Goal: Task Accomplishment & Management: Use online tool/utility

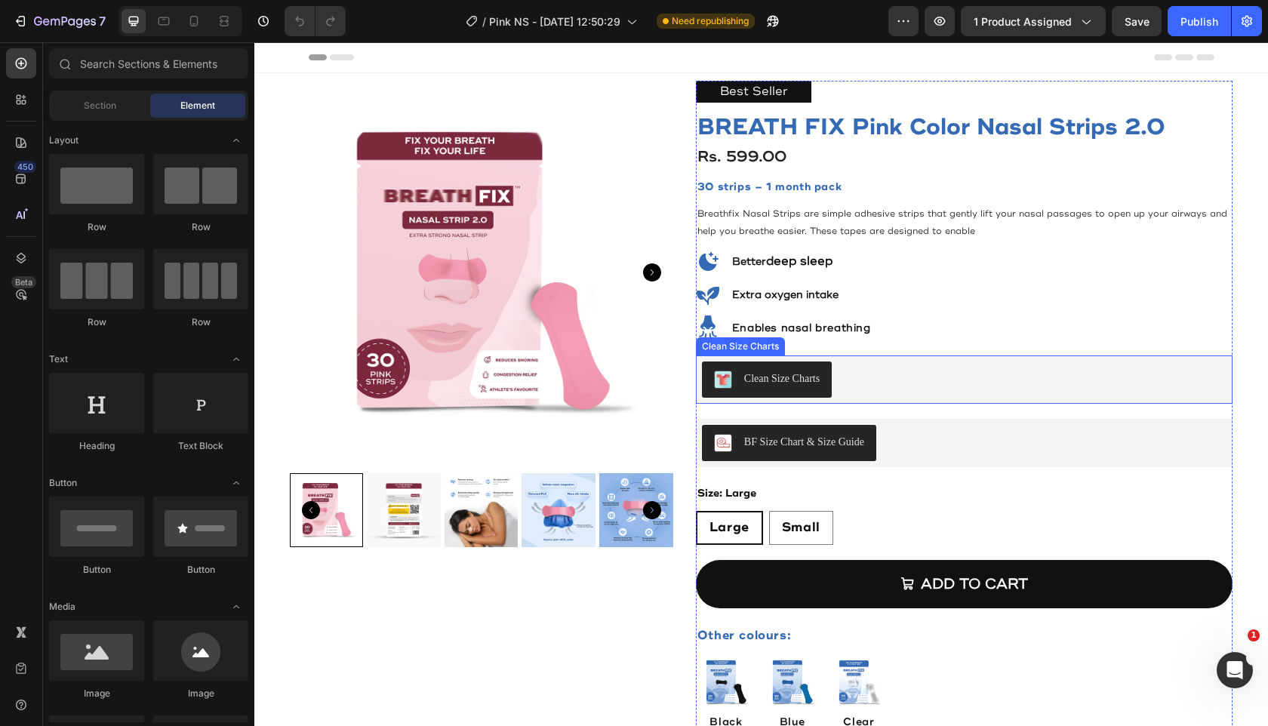
click at [896, 389] on div "Clean Size Charts" at bounding box center [964, 379] width 525 height 36
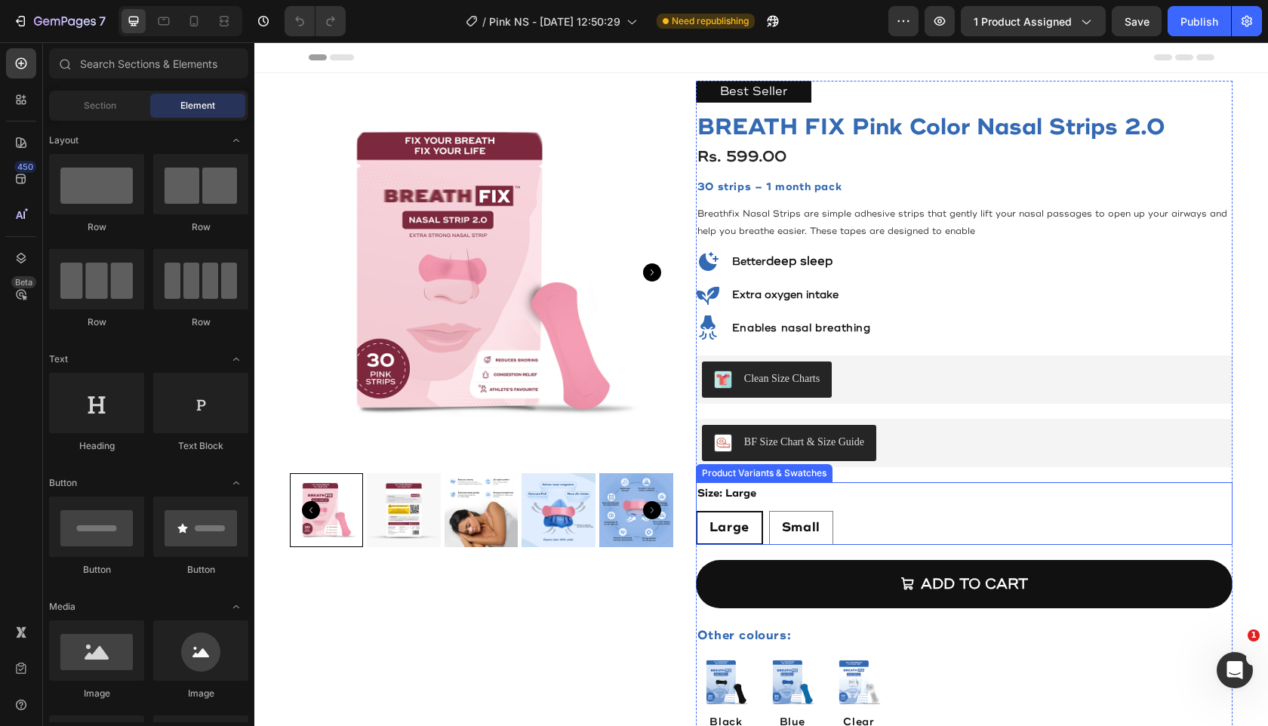
click at [861, 505] on div "Size: Large Large Large Large Small Small Small" at bounding box center [964, 513] width 537 height 62
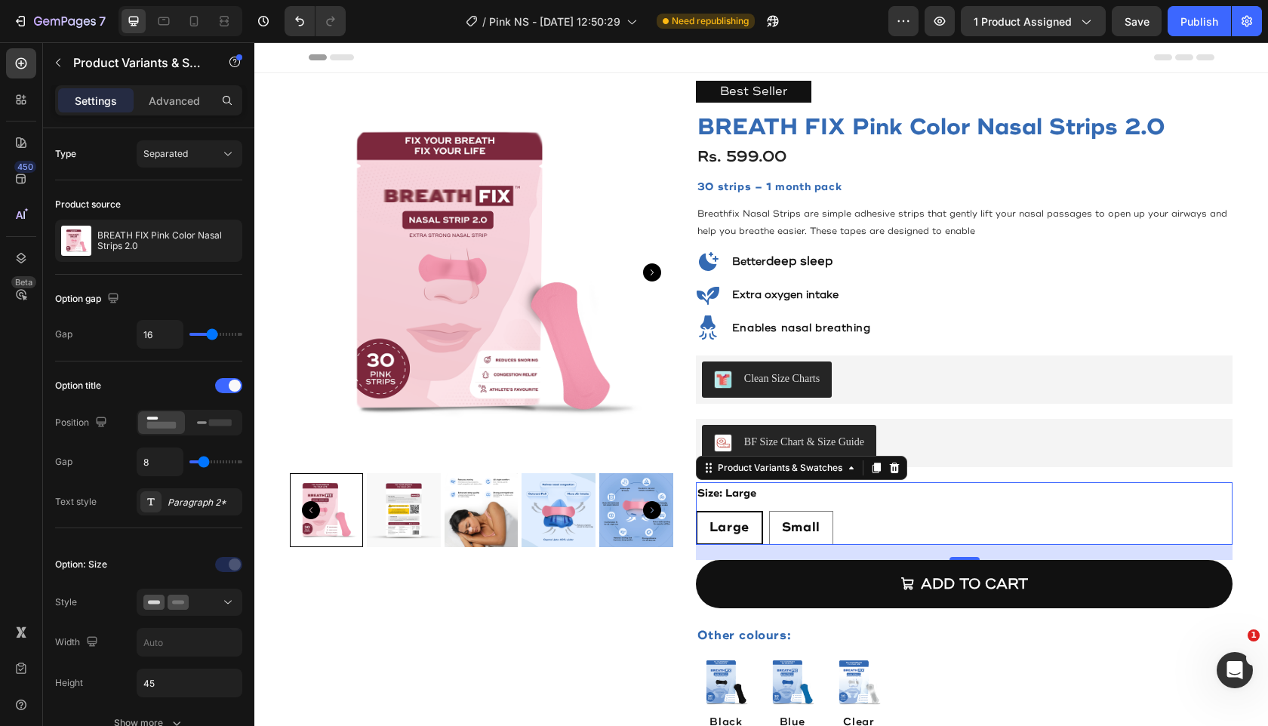
click at [954, 500] on div "Size: Large Large Large Large Small Small Small" at bounding box center [964, 513] width 537 height 62
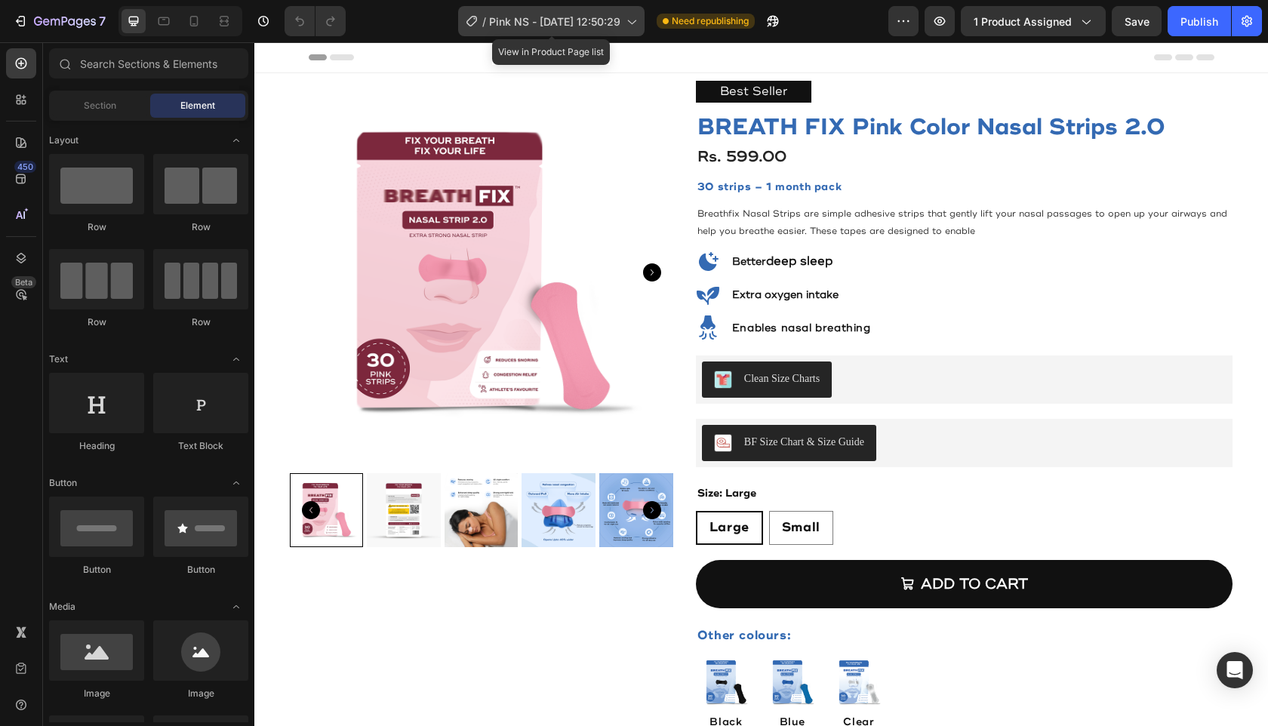
click at [564, 17] on span "Pink NS - [DATE] 12:50:29" at bounding box center [554, 22] width 131 height 16
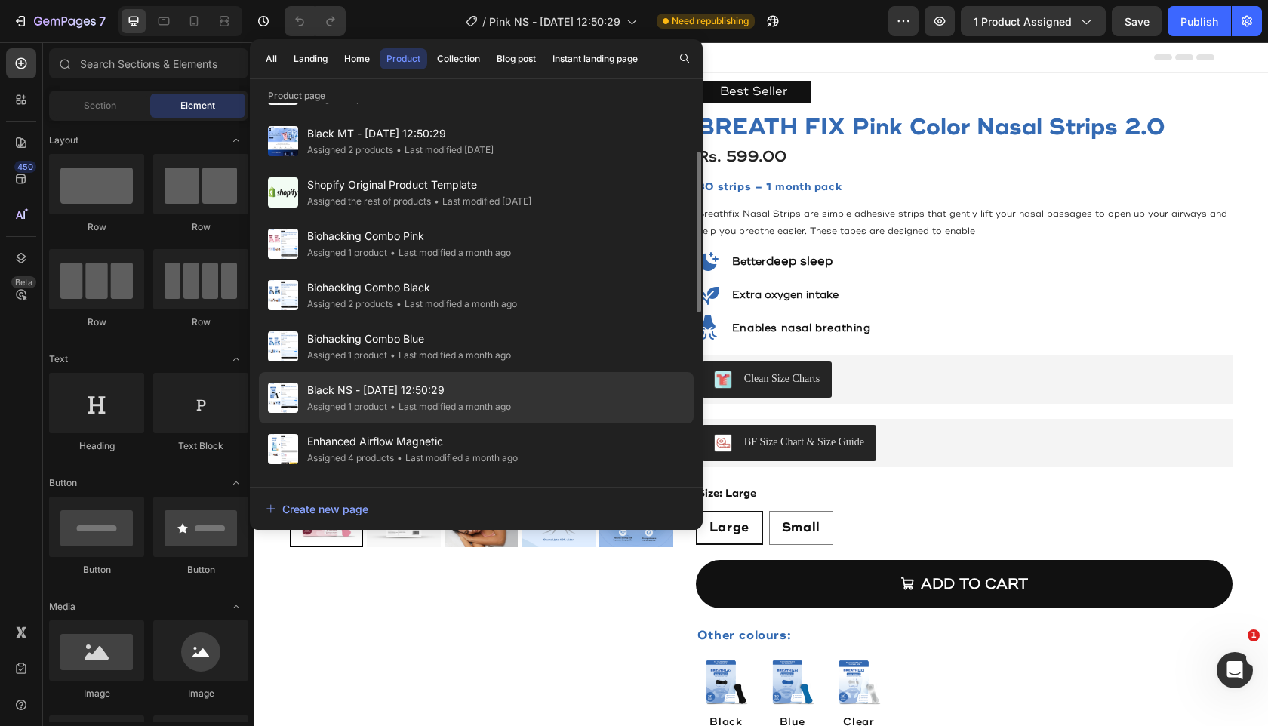
scroll to position [105, 0]
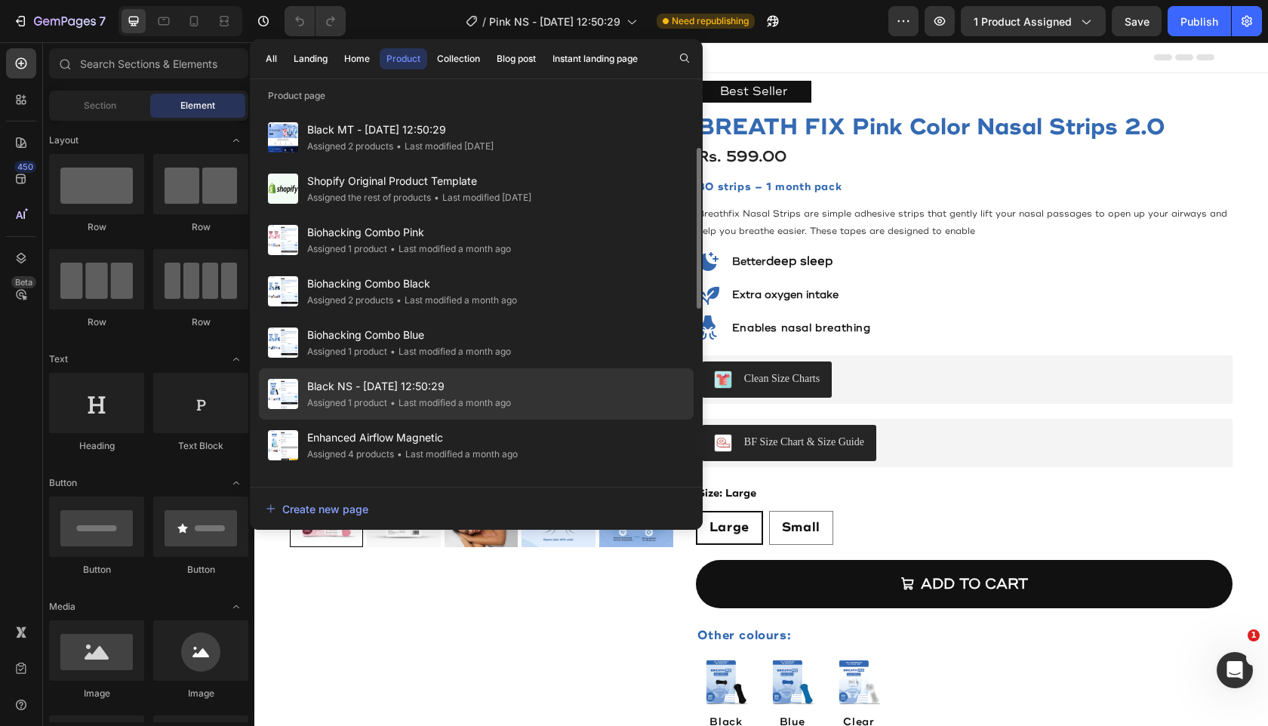
click at [478, 387] on span "Black NS - [DATE] 12:50:29" at bounding box center [409, 386] width 204 height 18
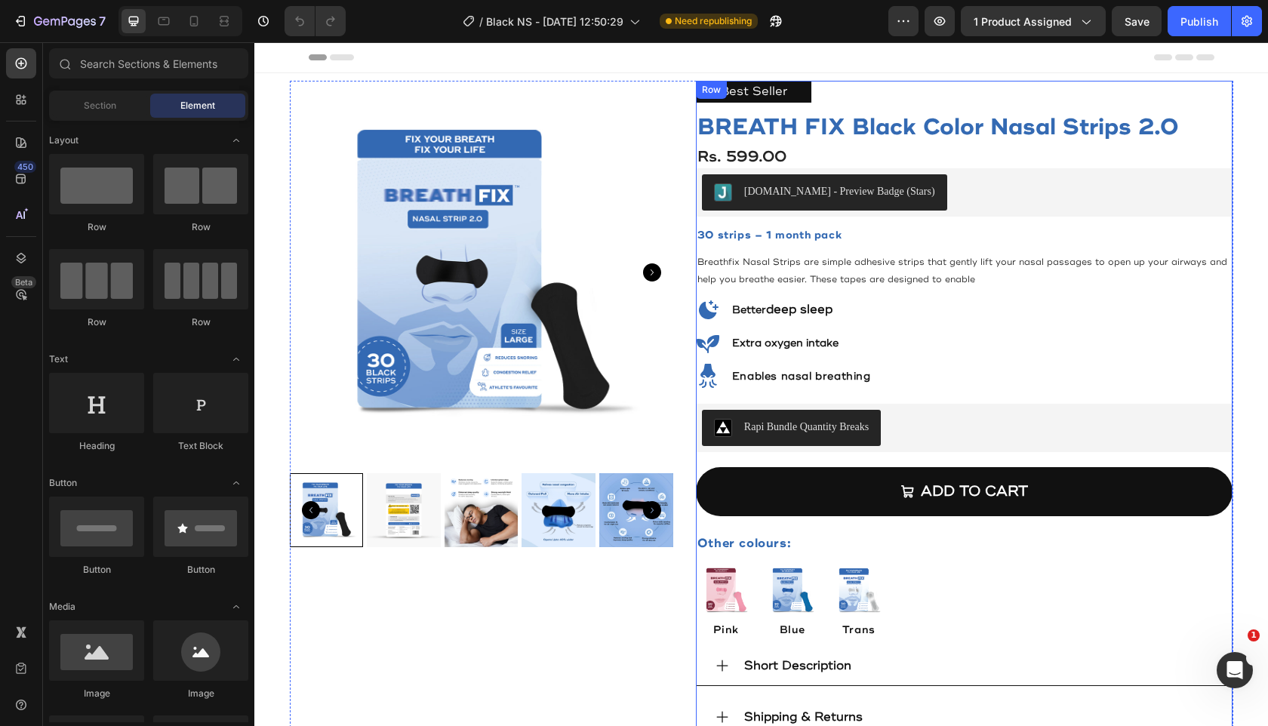
click at [913, 398] on div "Best Seller Text Block BREATH FIX Black Color Nasal Strips 2.0 Product Title Rs…" at bounding box center [964, 410] width 537 height 658
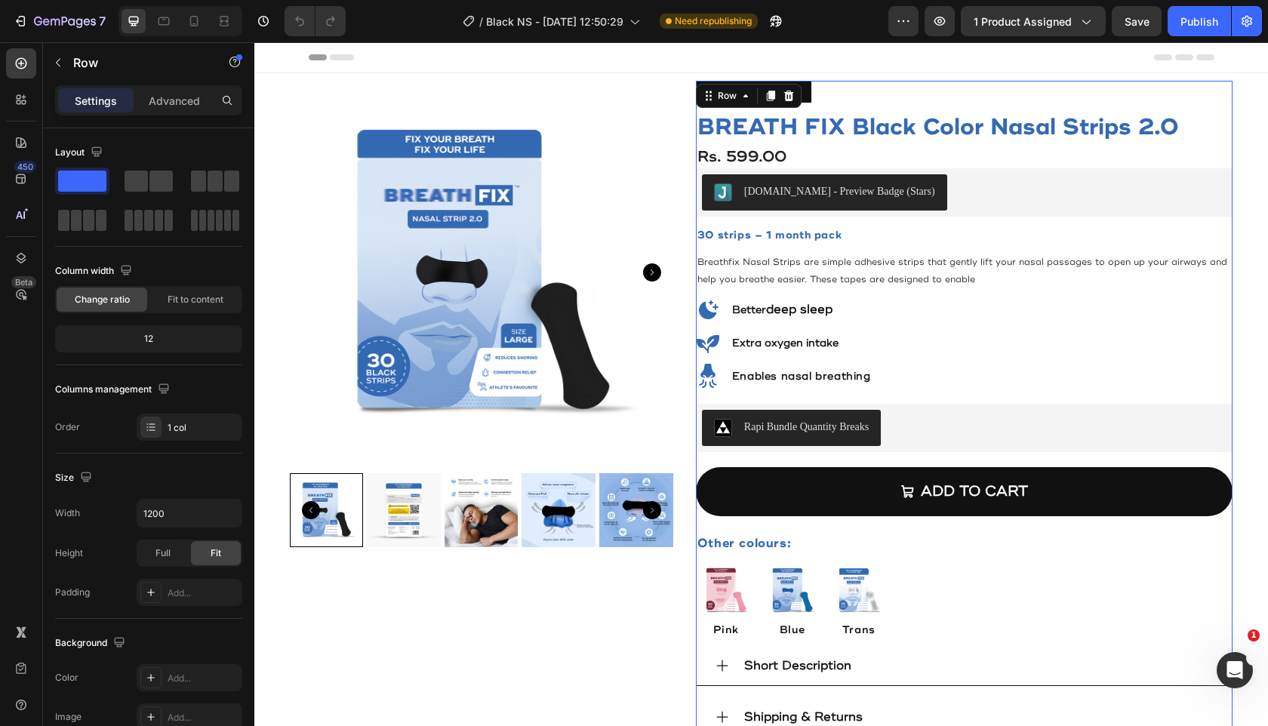
click at [1007, 386] on div "Best Seller Text Block BREATH FIX Black Color Nasal Strips 2.0 Product Title Rs…" at bounding box center [964, 410] width 537 height 658
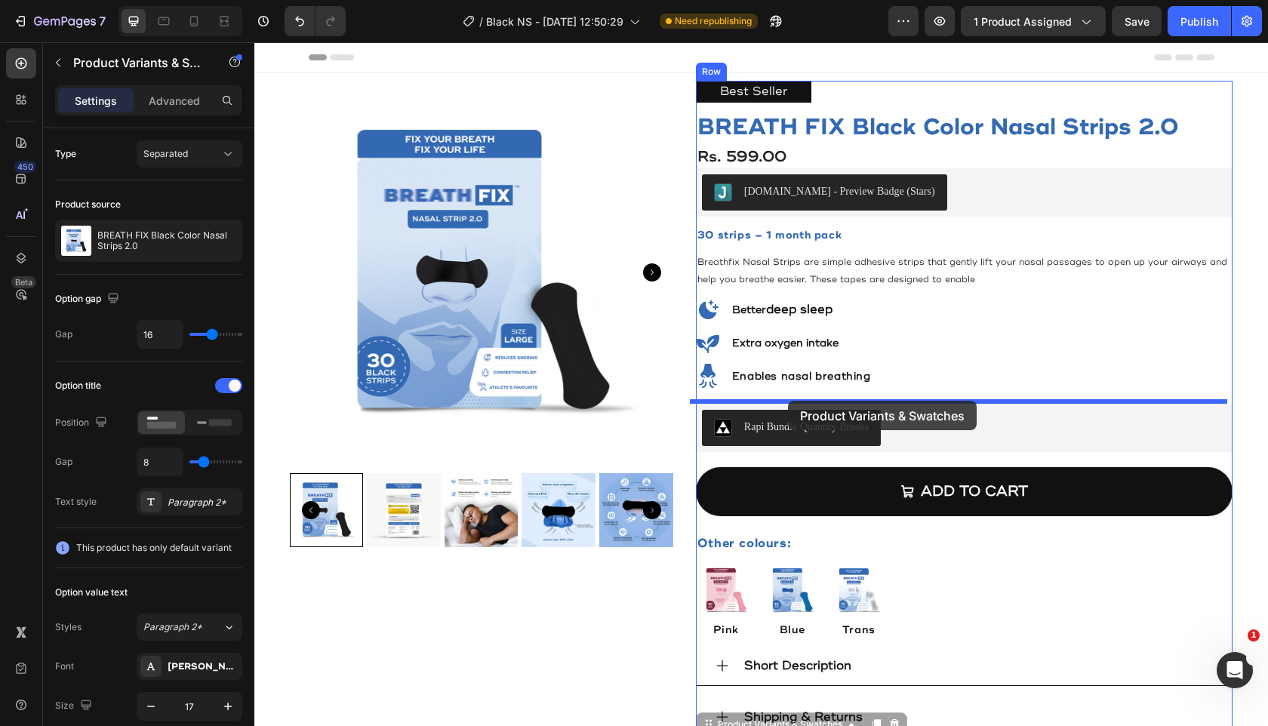
drag, startPoint x: 703, startPoint y: 85, endPoint x: 788, endPoint y: 401, distance: 327.5
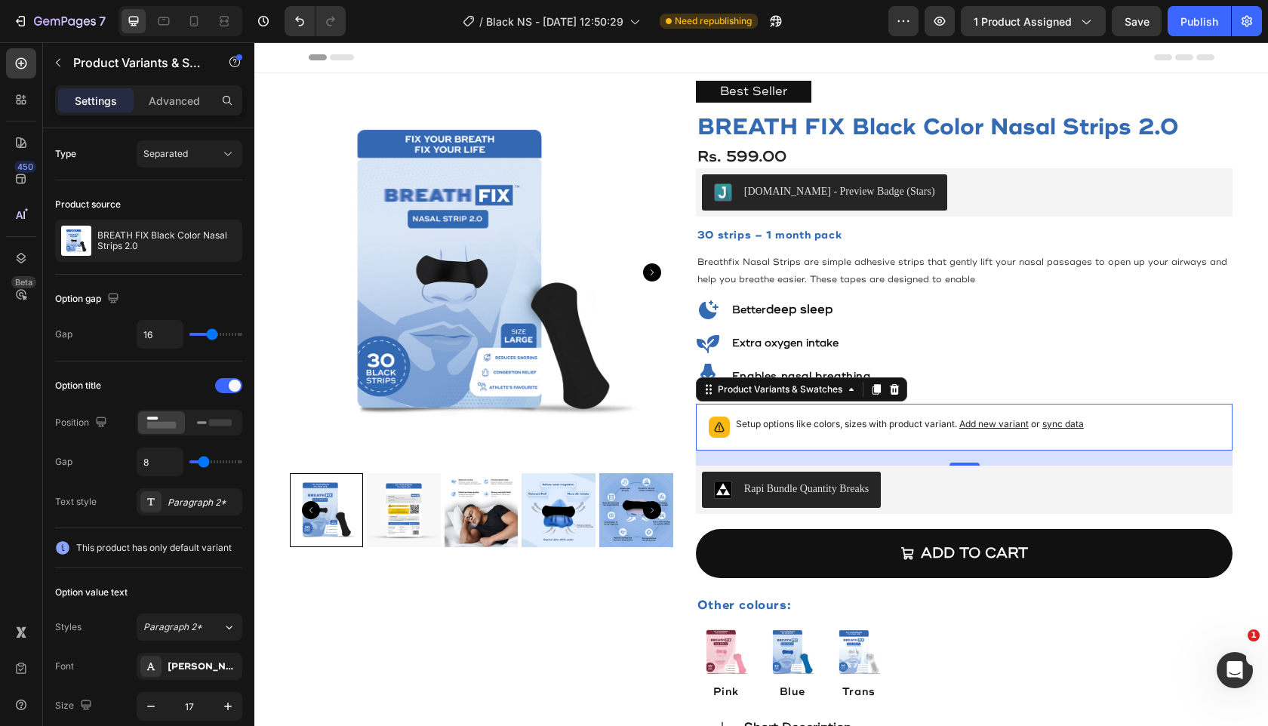
click at [1061, 423] on span "sync data" at bounding box center [1063, 423] width 42 height 11
click at [1188, 23] on div "Publish" at bounding box center [1199, 22] width 38 height 16
click at [1054, 418] on span "sync data" at bounding box center [1063, 423] width 42 height 11
drag, startPoint x: 54, startPoint y: 47, endPoint x: 305, endPoint y: 17, distance: 252.2
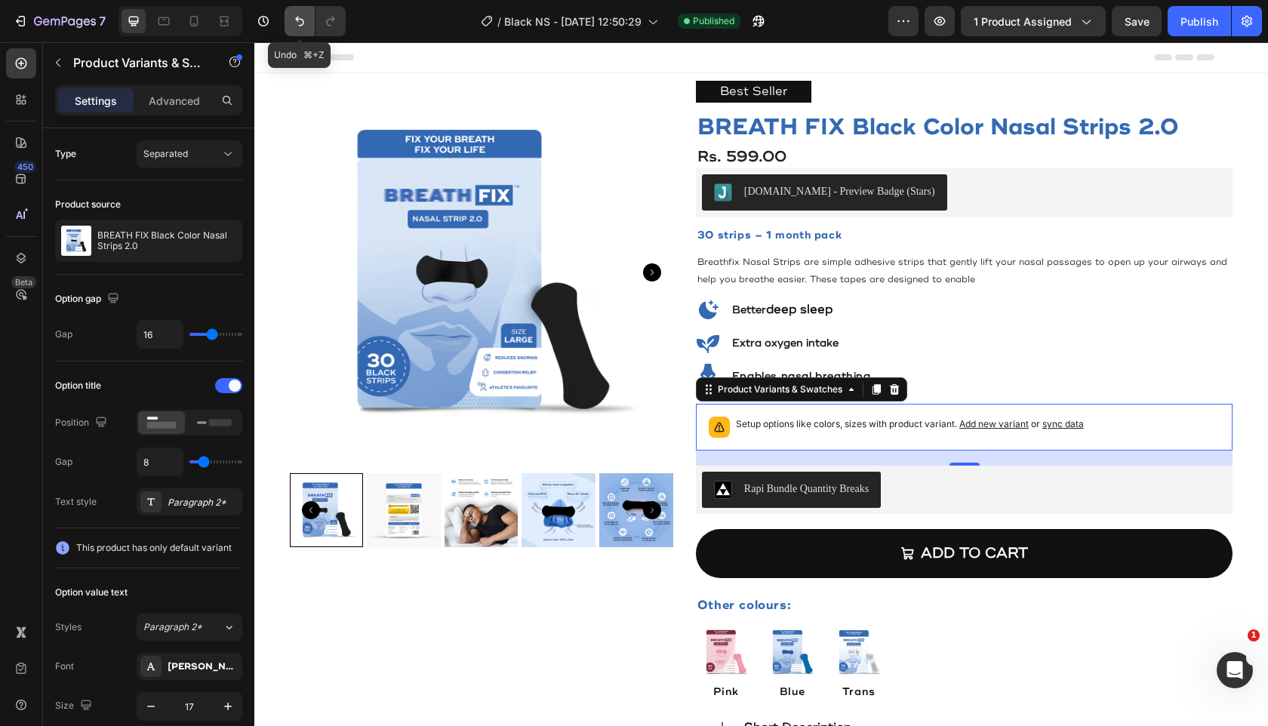
click at [305, 17] on icon "Undo/Redo" at bounding box center [299, 21] width 15 height 15
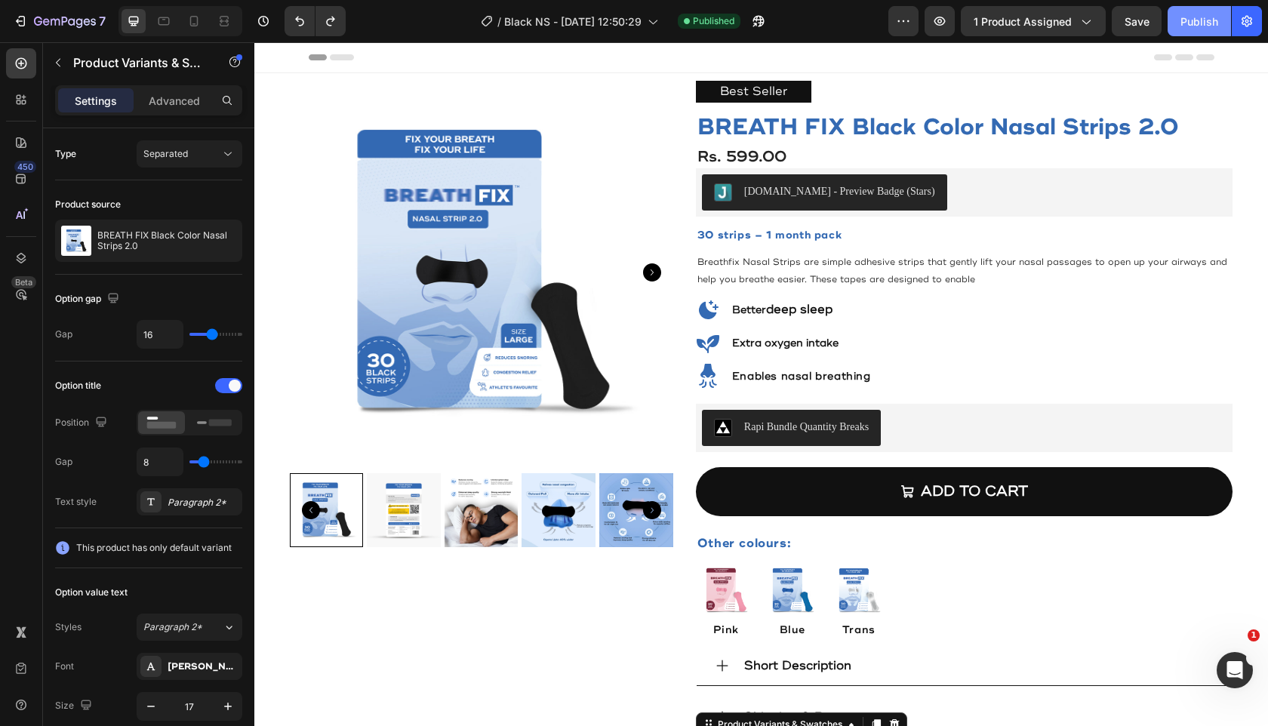
click at [1191, 22] on div "Publish" at bounding box center [1199, 22] width 38 height 16
click at [335, 23] on icon "Undo/Redo" at bounding box center [330, 21] width 15 height 15
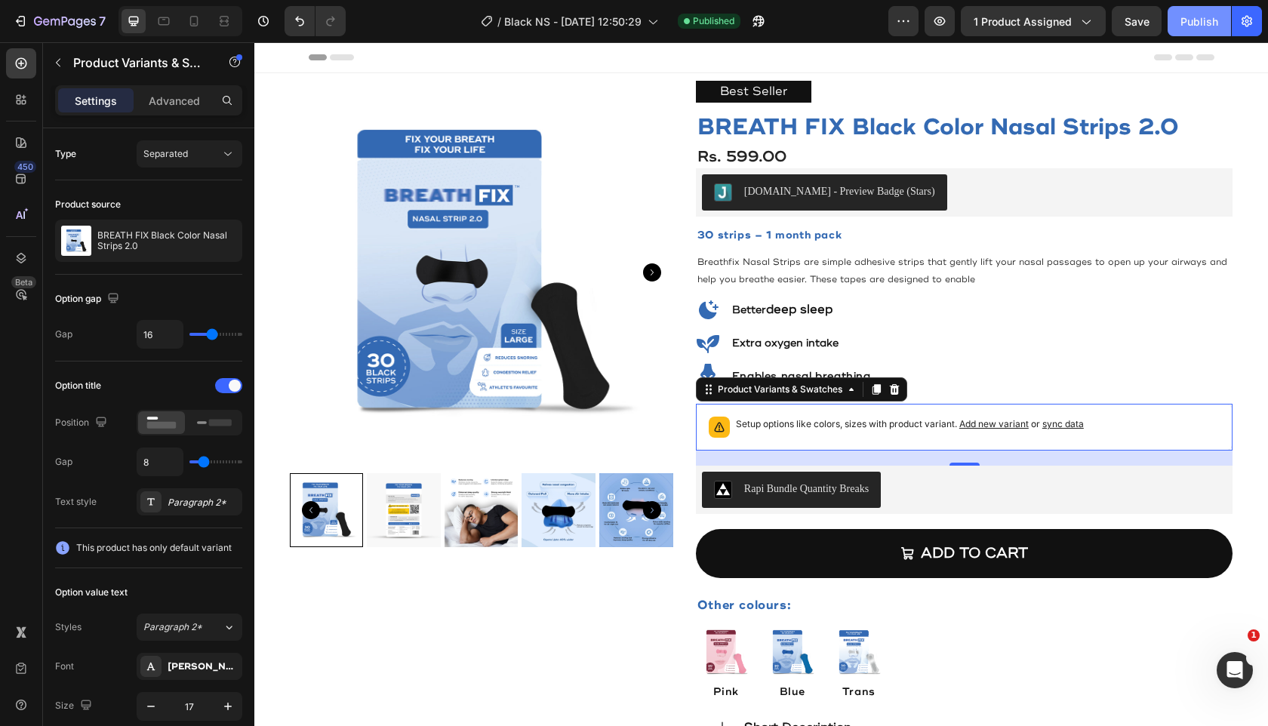
click at [1188, 25] on div "Publish" at bounding box center [1199, 22] width 38 height 16
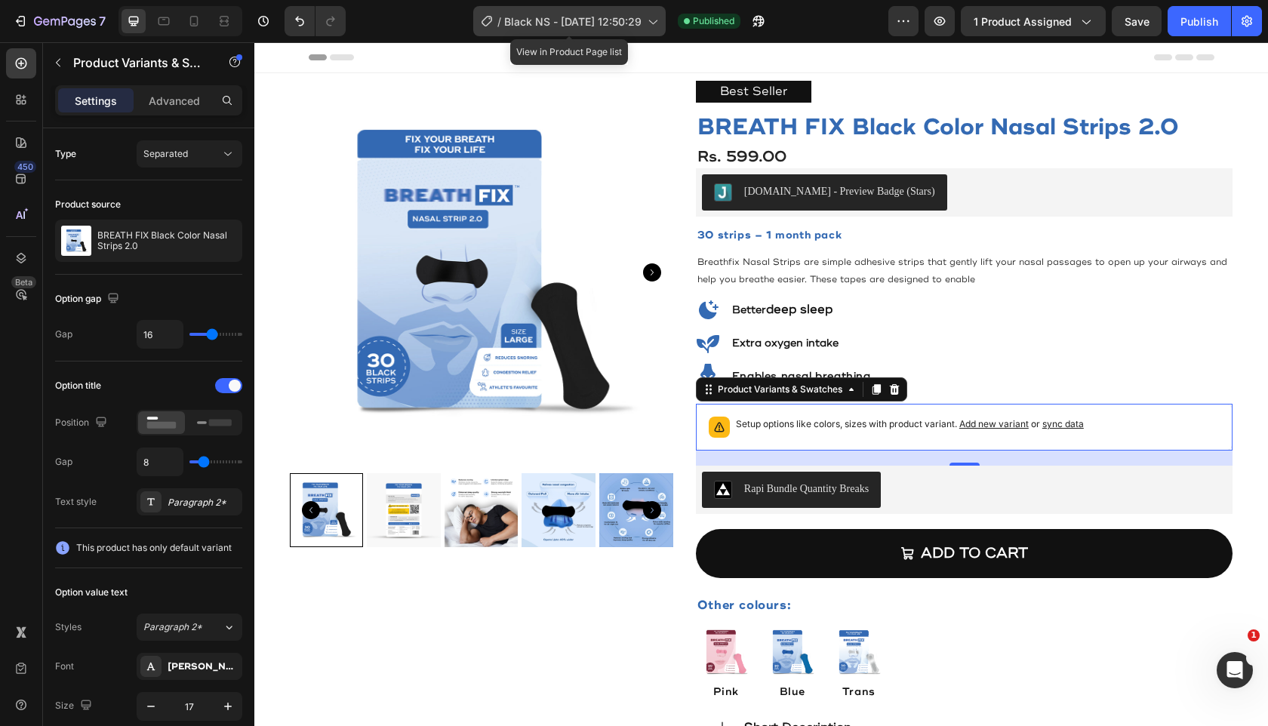
click at [502, 20] on div "/ Black NS - Apr 12, 12:50:29" at bounding box center [569, 21] width 192 height 30
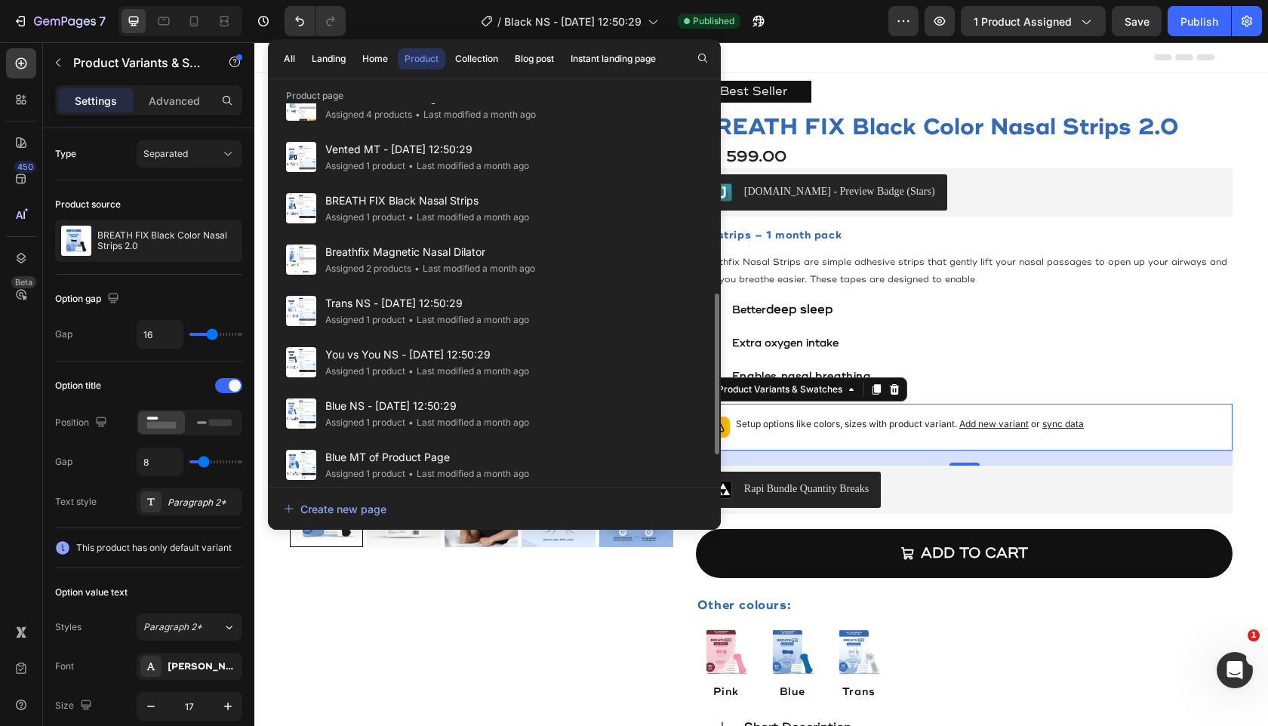
scroll to position [460, 0]
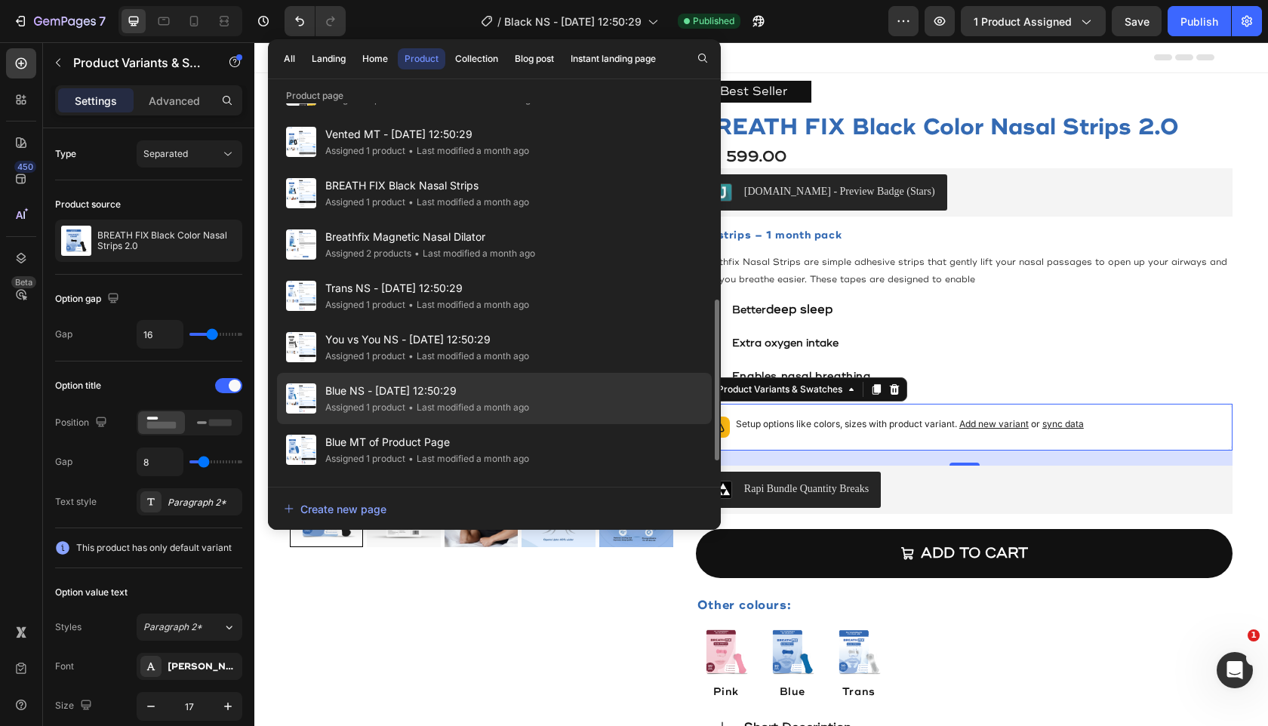
click at [440, 388] on span "Blue NS - [DATE] 12:50:29" at bounding box center [427, 391] width 204 height 18
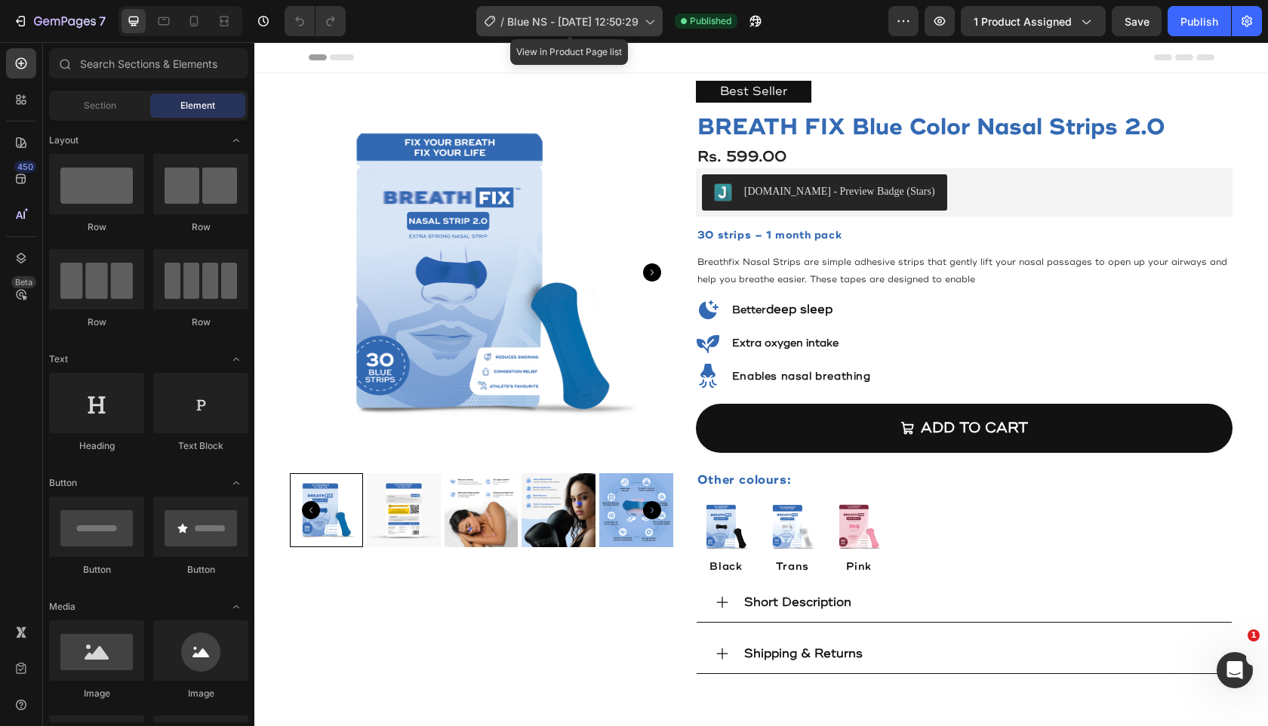
click at [540, 23] on span "Blue NS - [DATE] 12:50:29" at bounding box center [572, 22] width 131 height 16
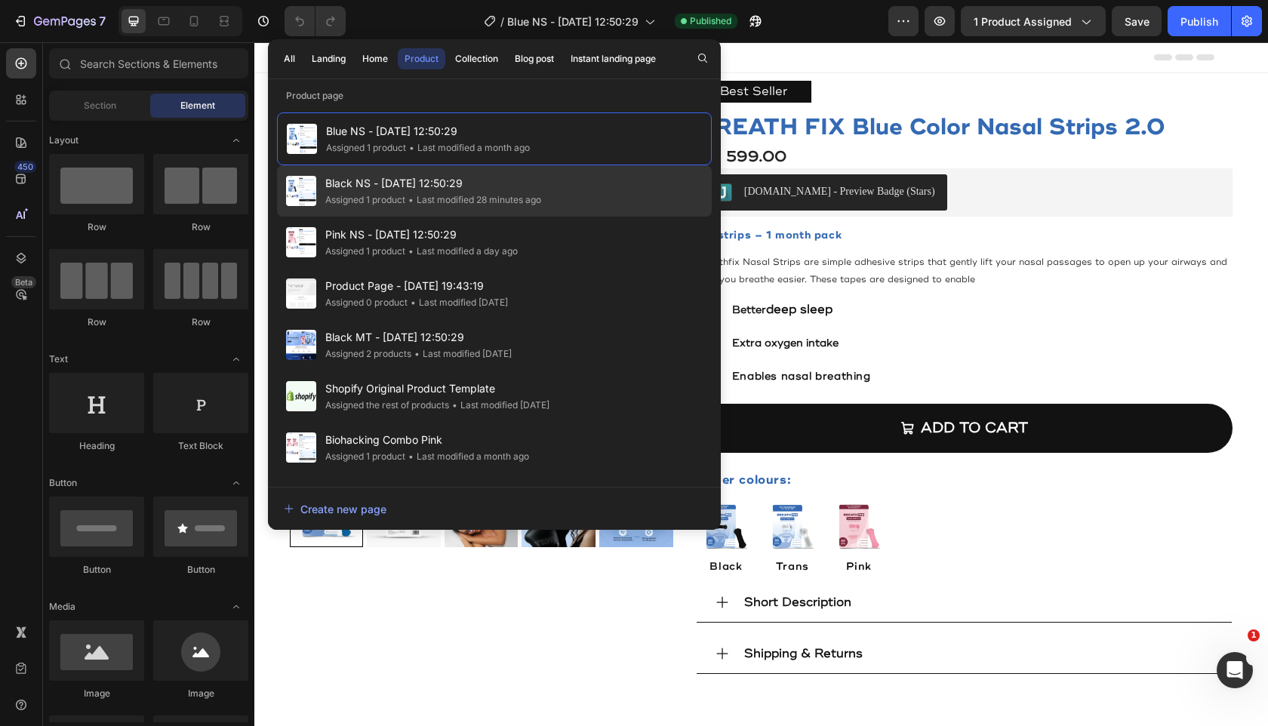
click at [520, 197] on div "• Last modified 28 minutes ago" at bounding box center [473, 199] width 136 height 15
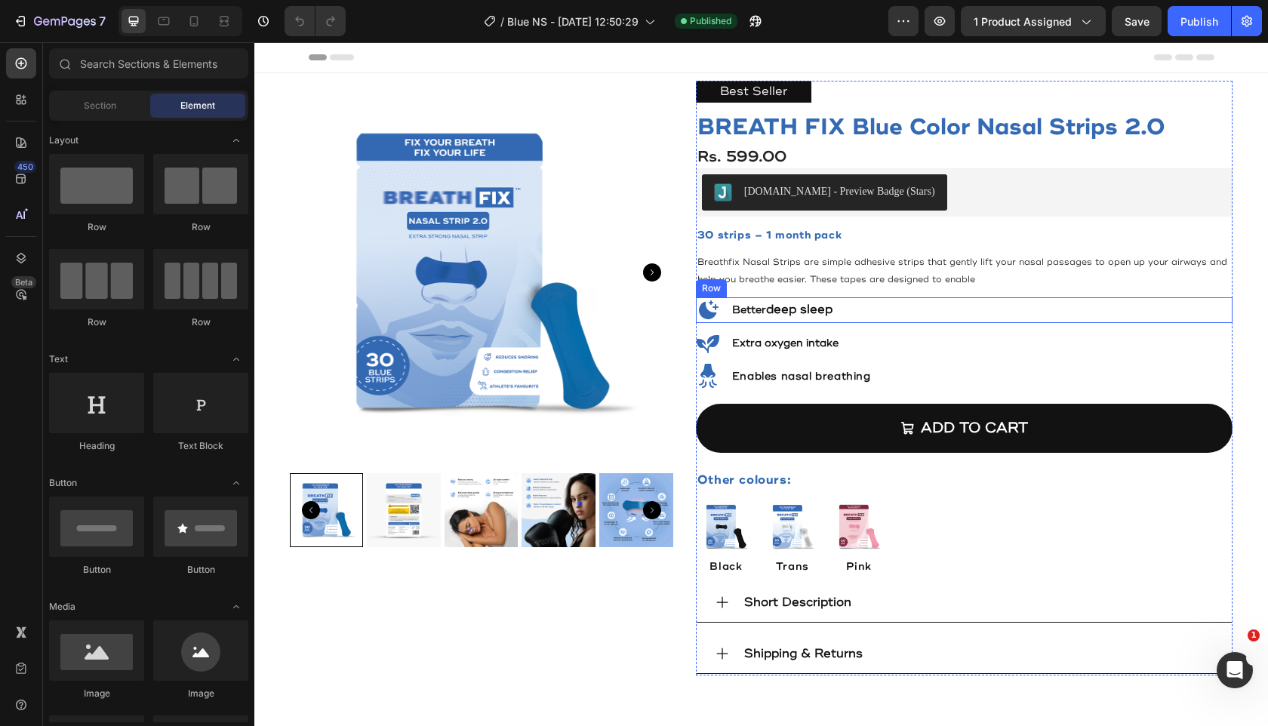
click at [869, 298] on div "Icon Better deep sleep Heading Row" at bounding box center [964, 310] width 537 height 26
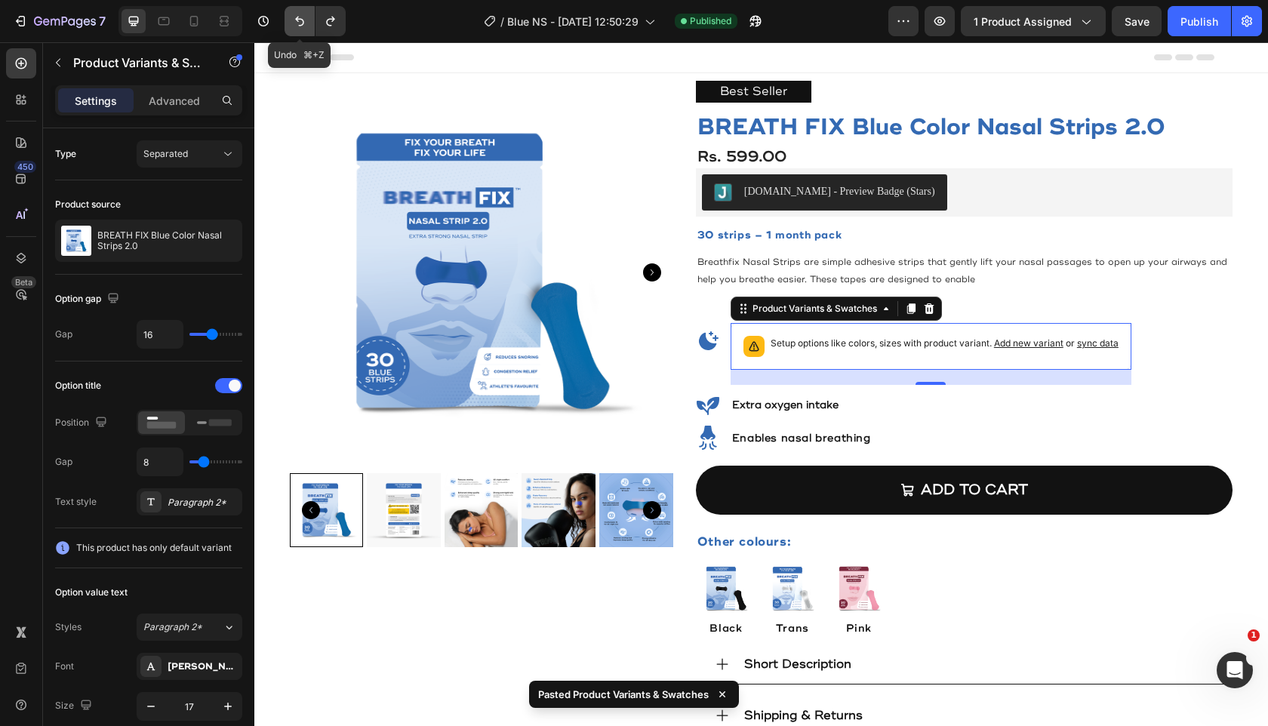
click at [294, 17] on icon "Undo/Redo" at bounding box center [299, 21] width 15 height 15
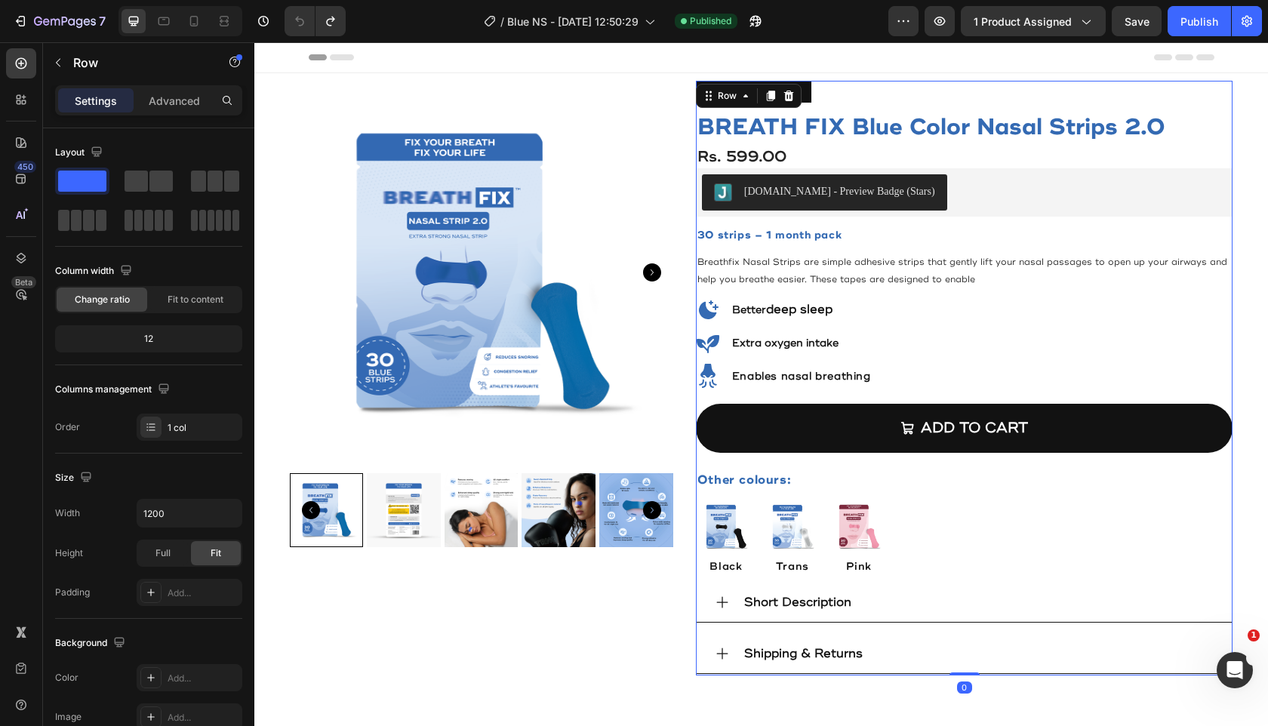
click at [839, 293] on div "Best Seller Text Block BREATH FIX Blue Color Nasal Strips 2.0 Product Title Rs.…" at bounding box center [964, 378] width 537 height 595
click at [848, 278] on span "Breathfix Nasal Strips are simple adhesive strips that gently lift your nasal p…" at bounding box center [962, 271] width 530 height 29
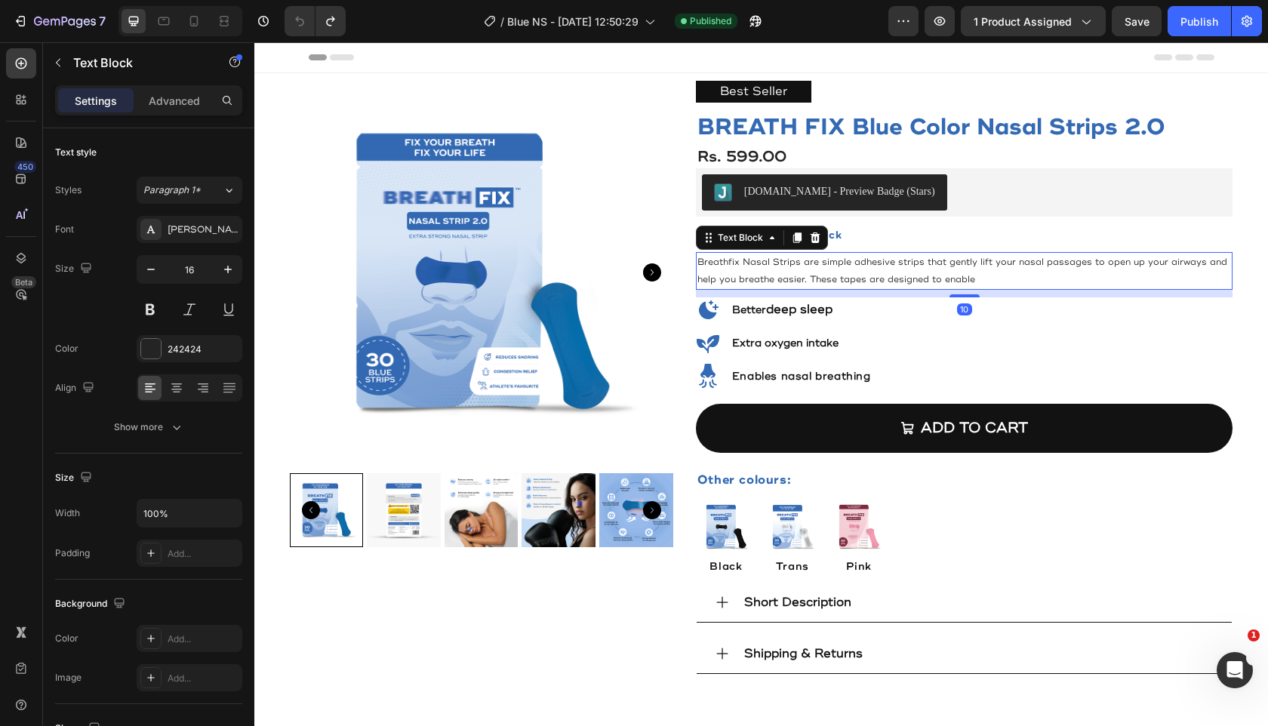
click at [894, 293] on div "10" at bounding box center [964, 294] width 537 height 8
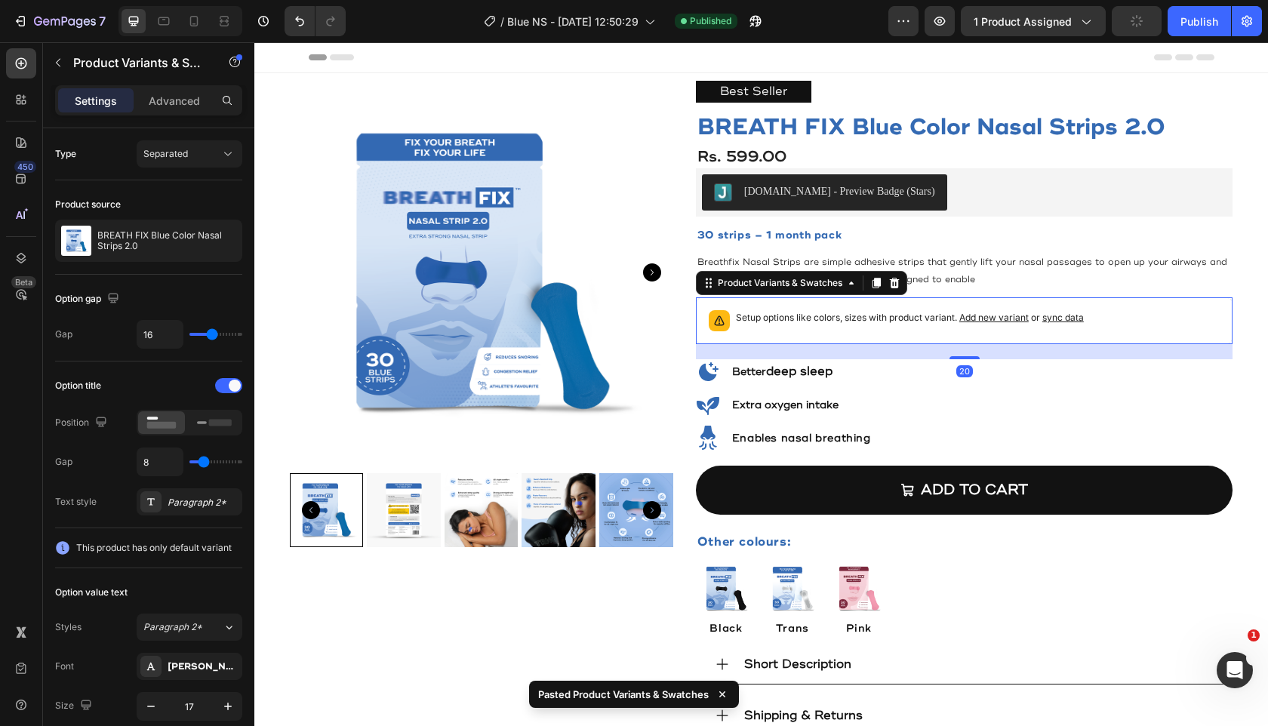
click at [1047, 316] on span "sync data" at bounding box center [1063, 317] width 42 height 11
click at [1191, 33] on button "Publish" at bounding box center [1198, 21] width 63 height 30
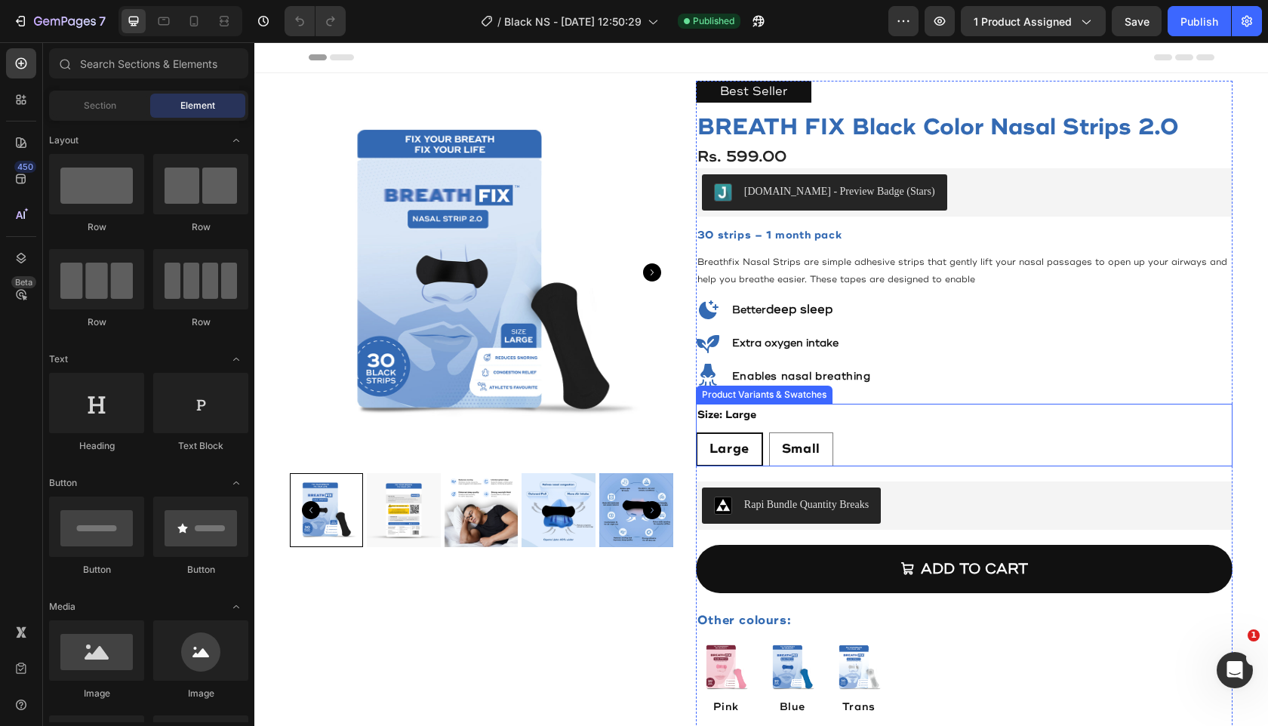
click at [906, 454] on div "Large Large Large Small Small Small" at bounding box center [964, 449] width 537 height 34
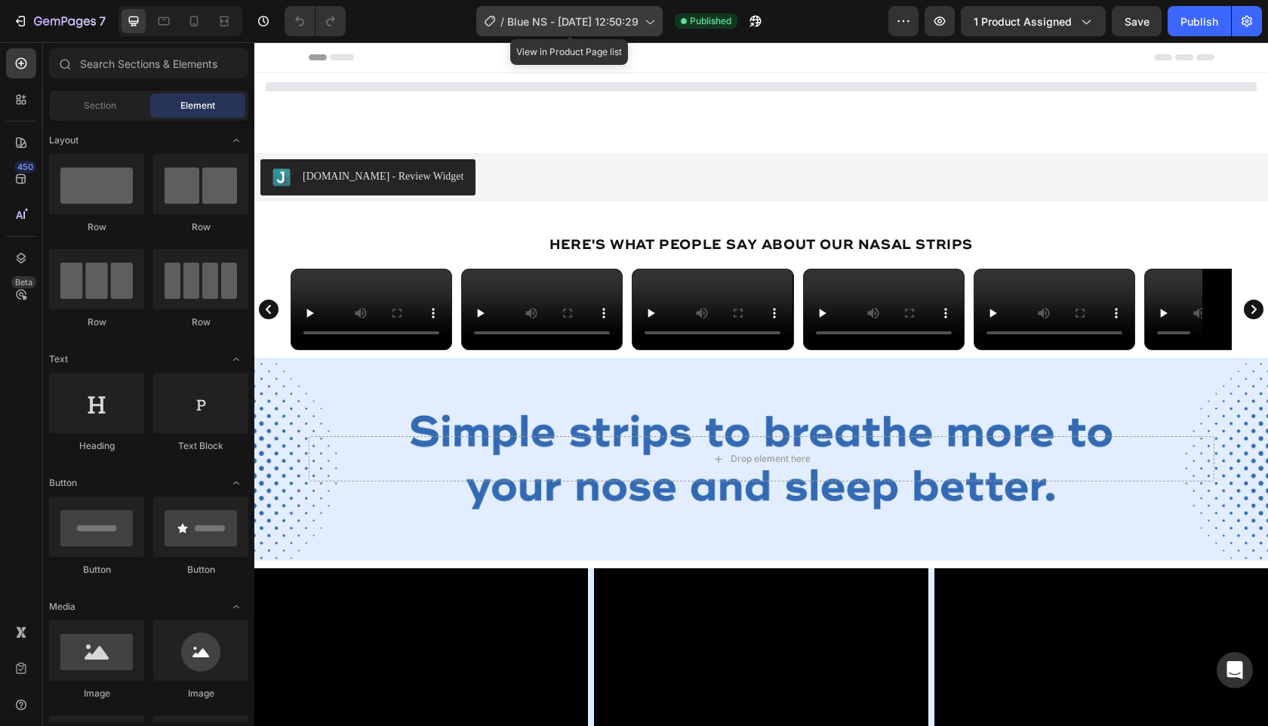
click at [585, 20] on span "Blue NS - [DATE] 12:50:29" at bounding box center [572, 22] width 131 height 16
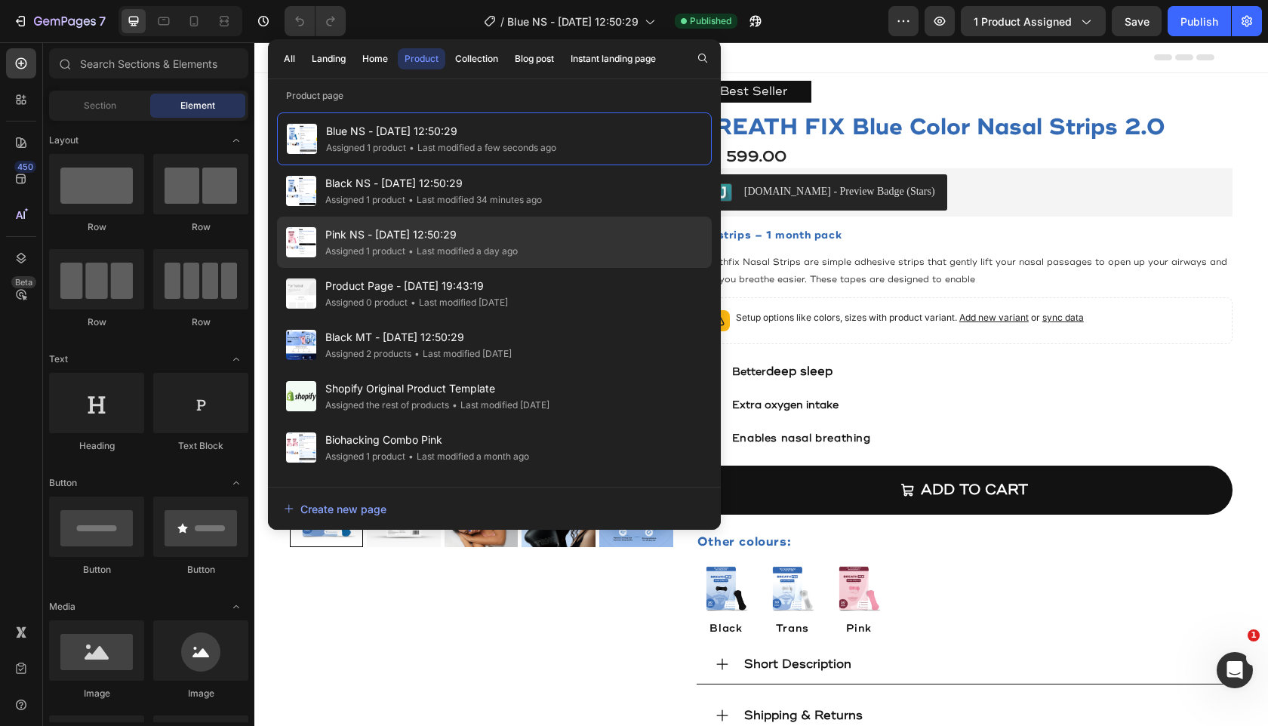
click at [470, 228] on span "Pink NS - [DATE] 12:50:29" at bounding box center [421, 235] width 192 height 18
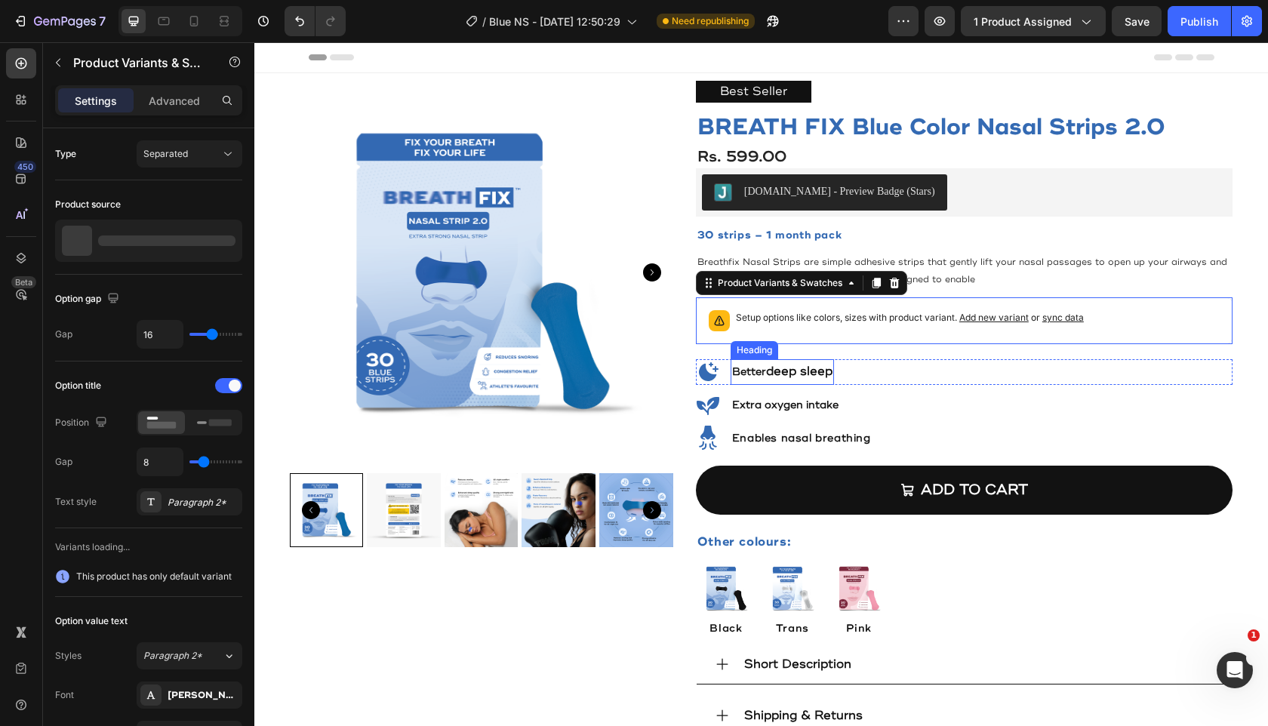
click at [811, 364] on div "Best Seller Text Block BREATH FIX Blue Color Nasal Strips 2.0 Product Title Rs.…" at bounding box center [964, 409] width 537 height 656
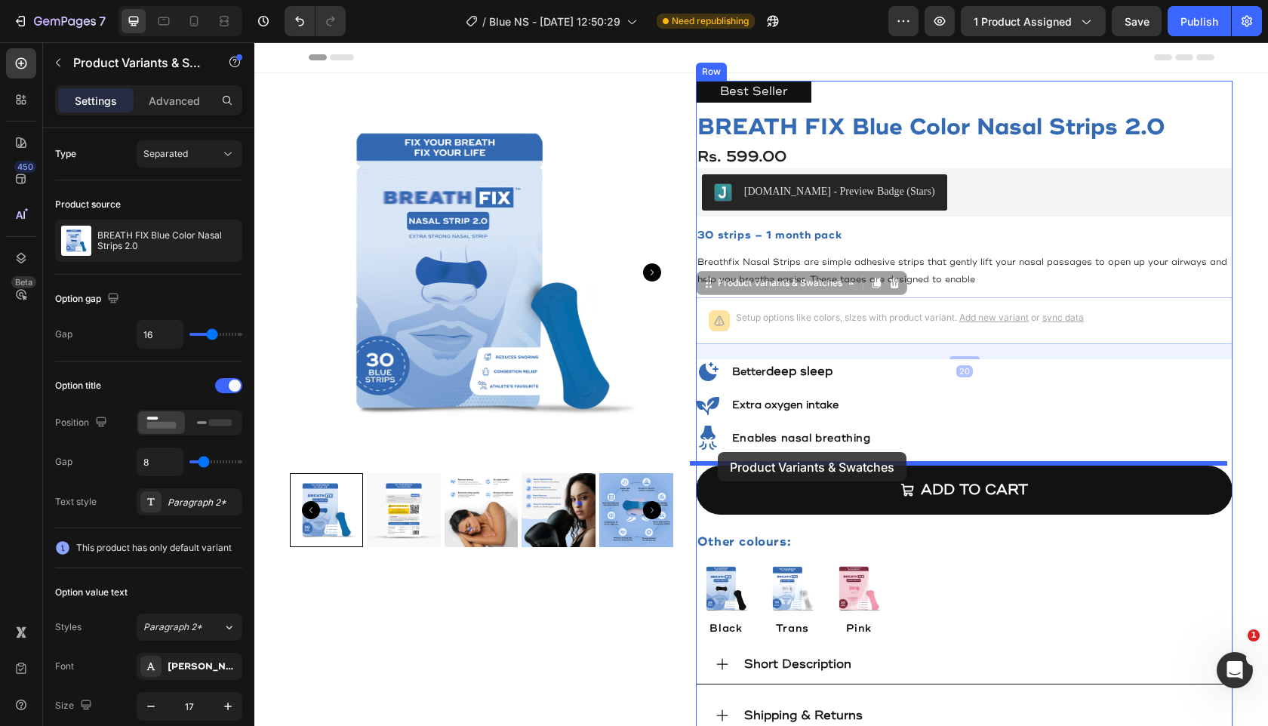
drag, startPoint x: 704, startPoint y: 287, endPoint x: 718, endPoint y: 452, distance: 165.8
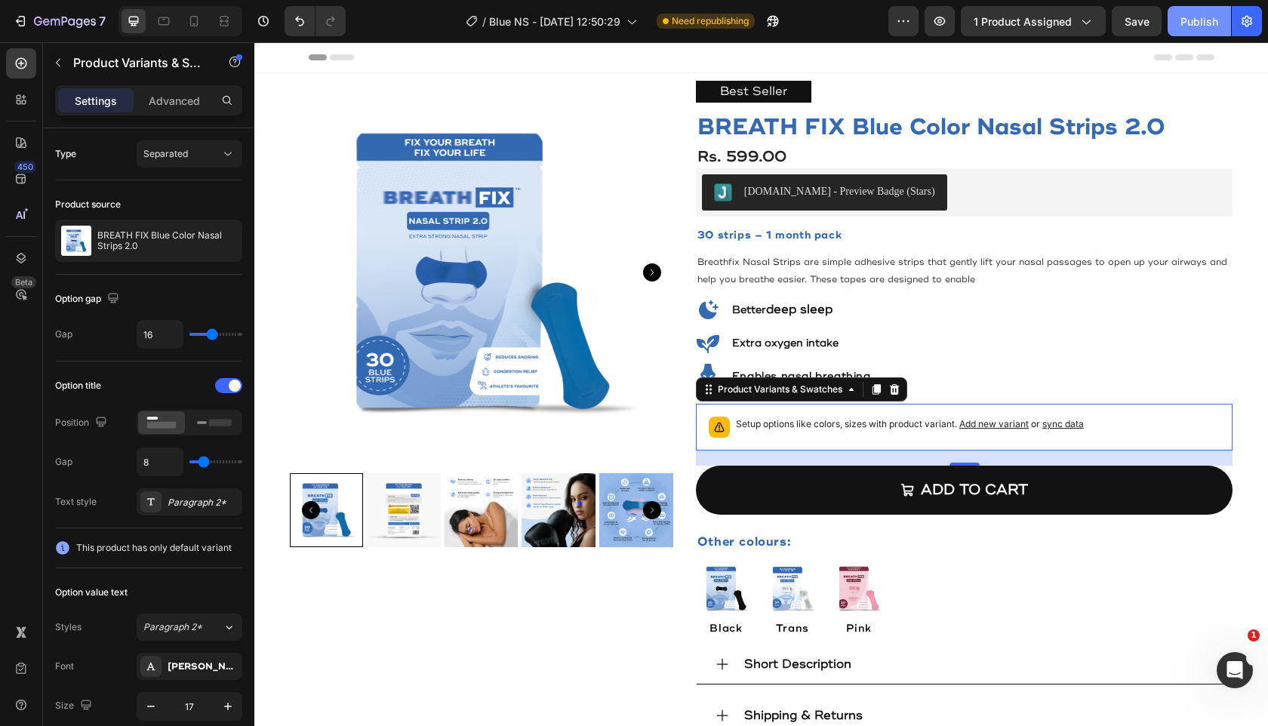
click at [1193, 22] on div "Publish" at bounding box center [1199, 22] width 38 height 16
